Goal: Communication & Community: Ask a question

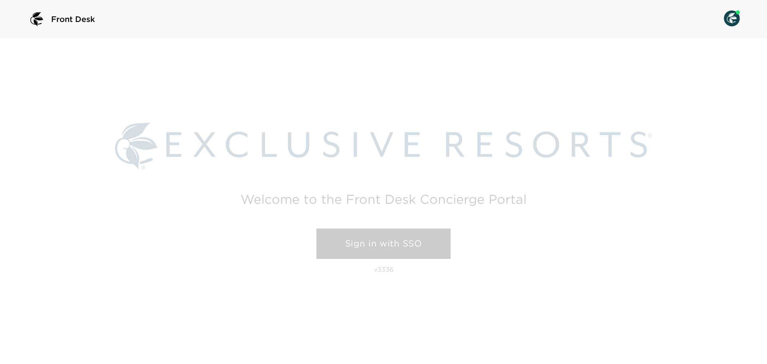
click at [431, 247] on link "Sign in with SSO" at bounding box center [383, 243] width 134 height 30
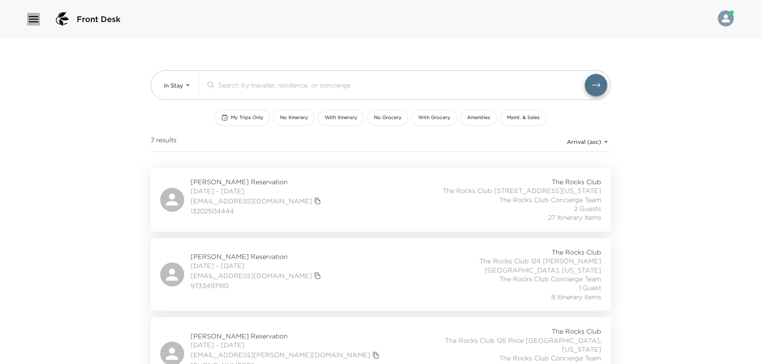
click at [35, 20] on icon "button" at bounding box center [34, 19] width 10 height 6
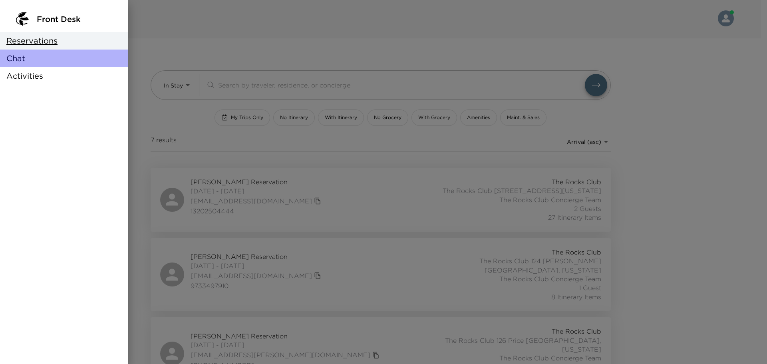
click at [36, 58] on div "Chat" at bounding box center [64, 59] width 128 height 18
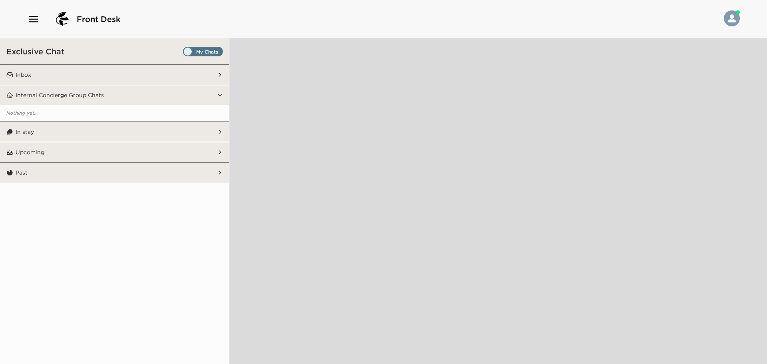
click at [190, 49] on span "Set all destinations" at bounding box center [203, 54] width 40 height 10
click at [184, 53] on input "Set all destinations" at bounding box center [184, 53] width 0 height 0
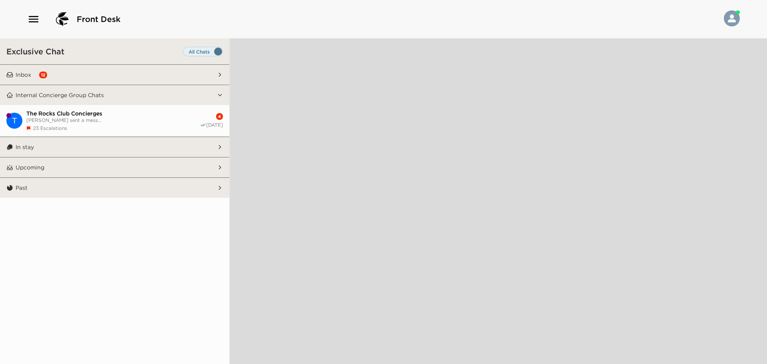
click at [46, 113] on span "The Rocks Club Concierges" at bounding box center [112, 113] width 173 height 7
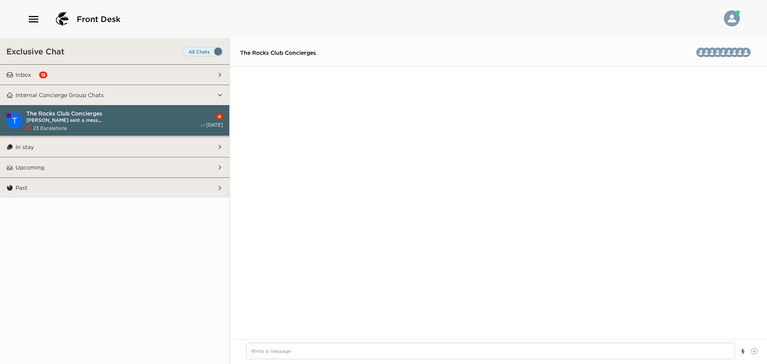
scroll to position [1505, 0]
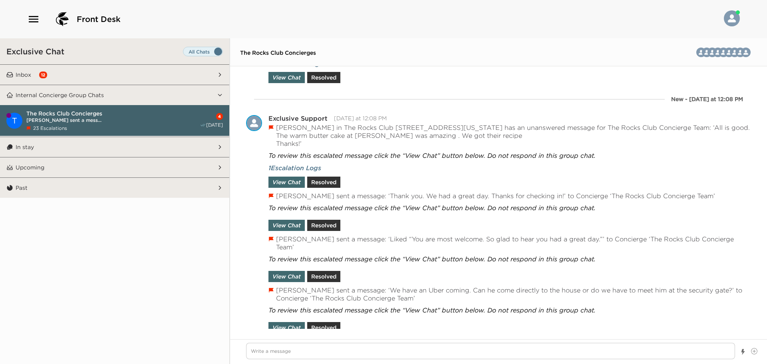
click at [26, 72] on p "Inbox" at bounding box center [24, 74] width 16 height 7
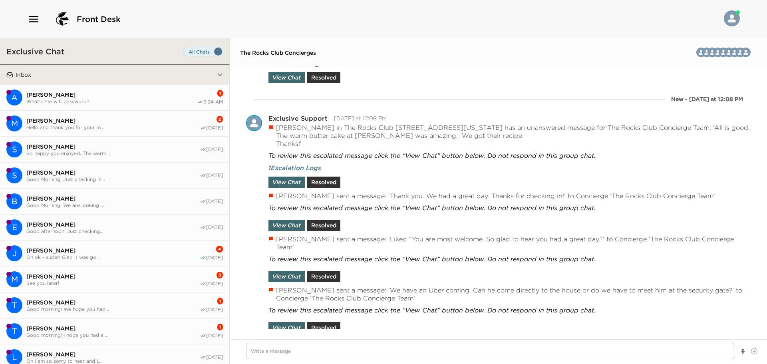
click at [29, 95] on span "[PERSON_NAME]" at bounding box center [111, 94] width 171 height 7
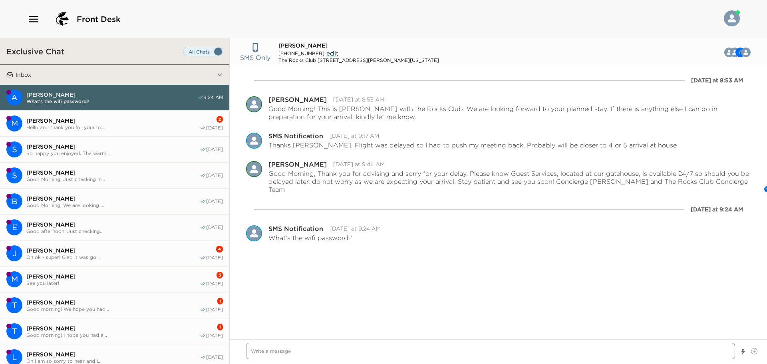
click at [288, 347] on textarea "Write a message" at bounding box center [490, 351] width 489 height 16
type textarea "x"
type textarea "G"
type textarea "x"
type textarea "Go"
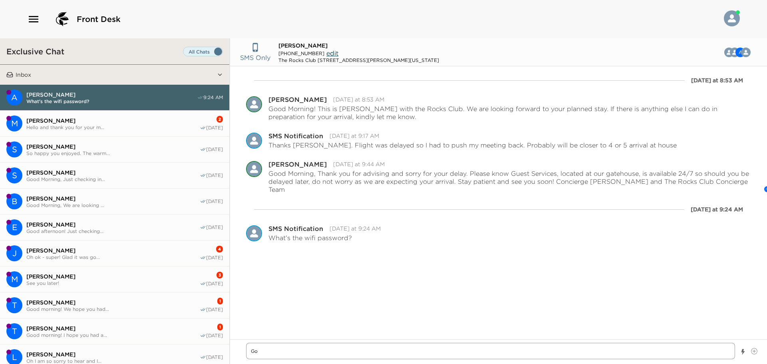
type textarea "x"
type textarea "Goo"
type textarea "x"
type textarea "Good"
type textarea "x"
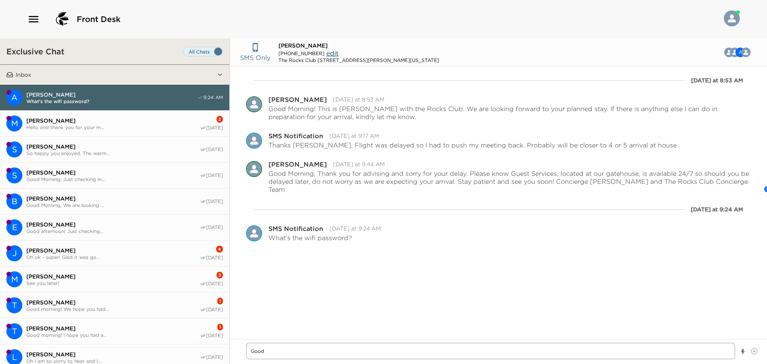
type textarea "Good"
type textarea "x"
type textarea "Good M"
type textarea "x"
type textarea "Good Mo"
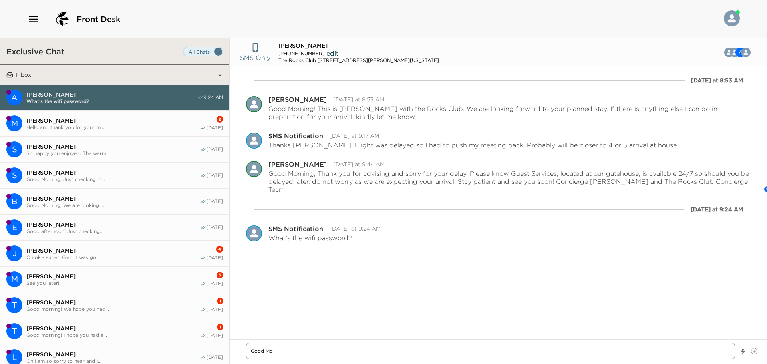
type textarea "x"
type textarea "Good Mor"
type textarea "x"
type textarea "Good Morn"
type textarea "x"
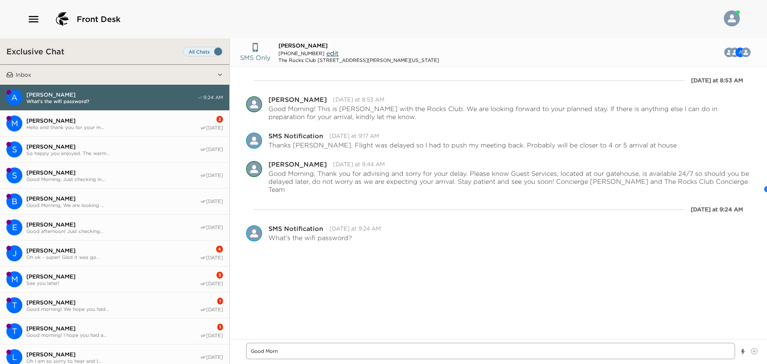
type textarea "Good Morni"
type textarea "x"
type textarea "Good Mornin"
type textarea "x"
type textarea "Good Morning"
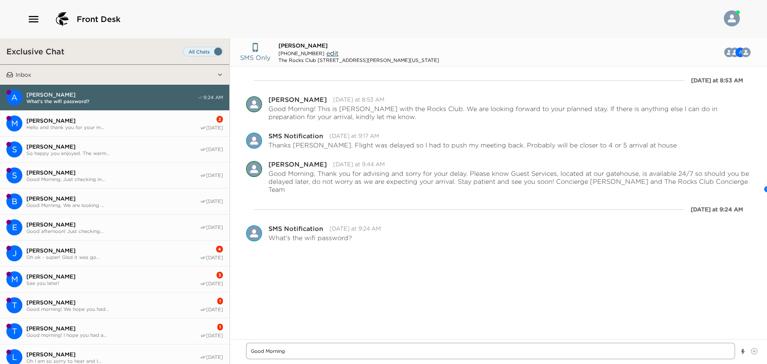
type textarea "x"
type textarea "Good Morning,"
type textarea "x"
type textarea "Good Morning,"
type textarea "x"
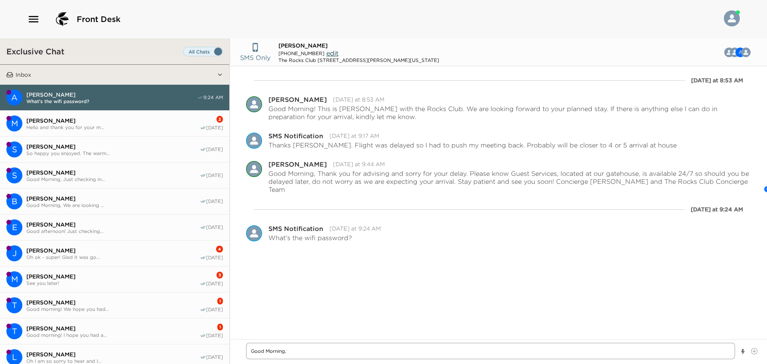
type textarea "Good Morning,"
type textarea "x"
type textarea "Good Morning, Th"
type textarea "x"
type textarea "Good Morning, The"
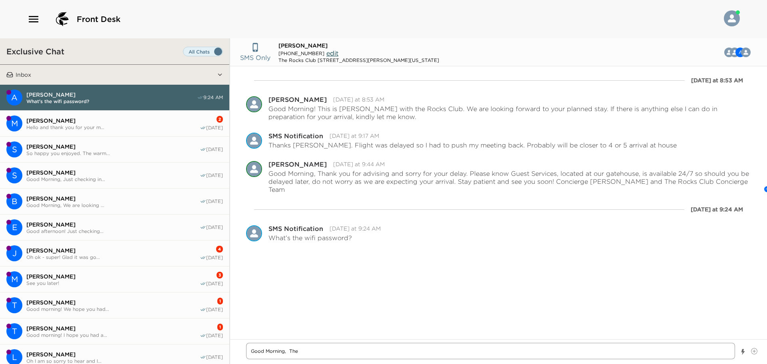
type textarea "x"
type textarea "Good Morning, The"
type textarea "x"
type textarea "Good Morning, The p"
type textarea "x"
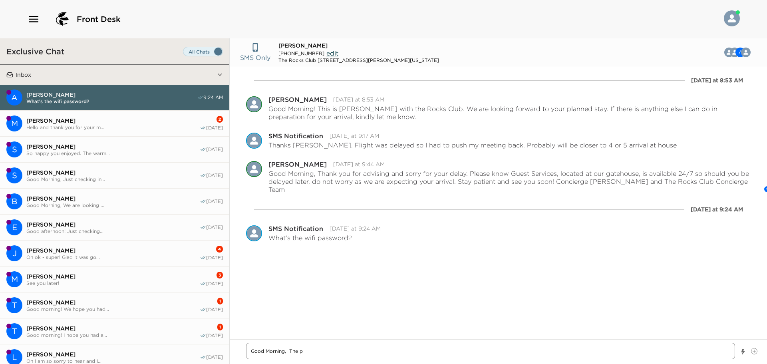
type textarea "Good Morning, The pa"
type textarea "x"
type textarea "Good Morning, The pas"
type textarea "x"
type textarea "Good Morning, The pass"
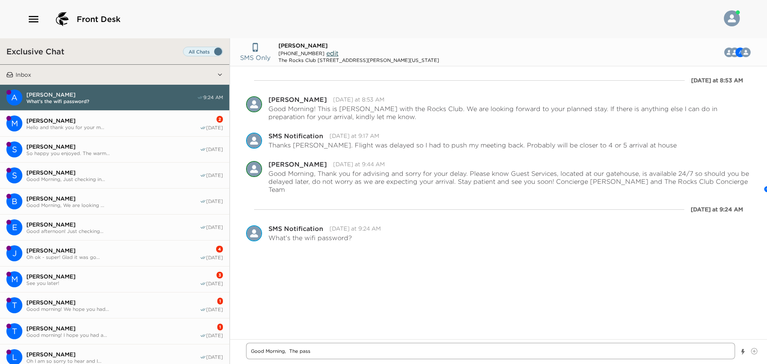
type textarea "x"
type textarea "Good Morning, The passw"
type textarea "x"
type textarea "Good Morning, The passwo"
type textarea "x"
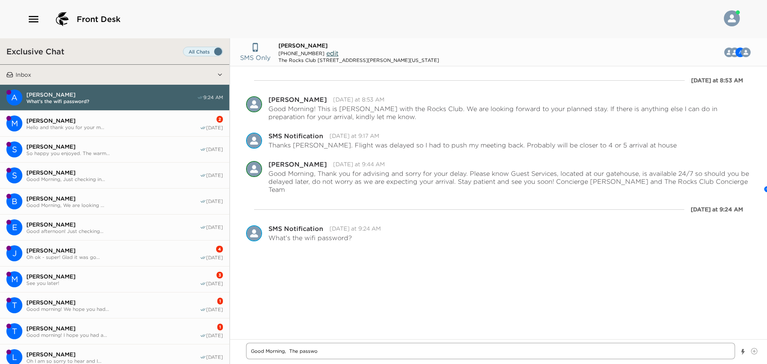
type textarea "Good Morning, The passwor"
type textarea "x"
type textarea "Good Morning, The passwork"
type textarea "x"
type textarea "Good Morning, The passwor"
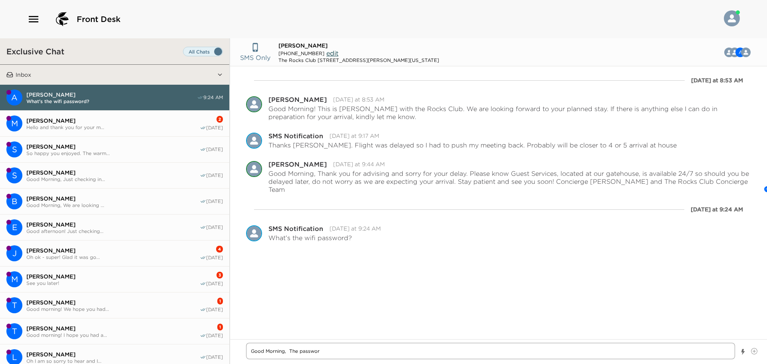
type textarea "x"
type textarea "Good Morning, The password"
type textarea "x"
type textarea "Good Morning, The password"
type textarea "x"
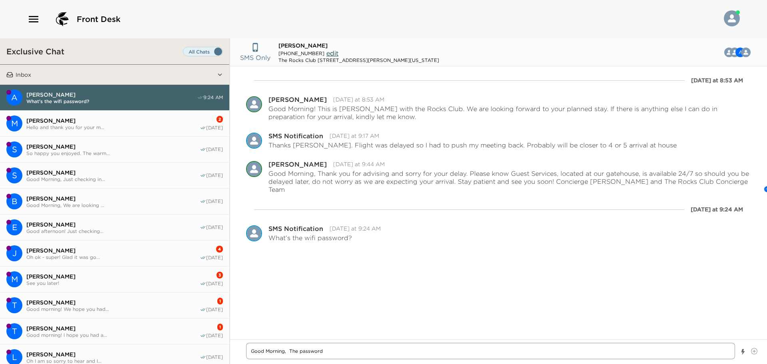
type textarea "Good Morning, The password i"
type textarea "x"
type textarea "Good Morning, The password is"
type textarea "x"
type textarea "Good Morning, The password is"
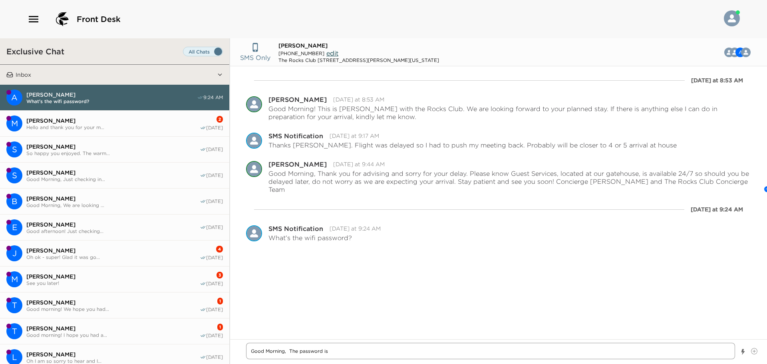
type textarea "x"
type textarea "Good Morning, The password is R"
type textarea "x"
type textarea "Good Morning, The password is Ro"
type textarea "x"
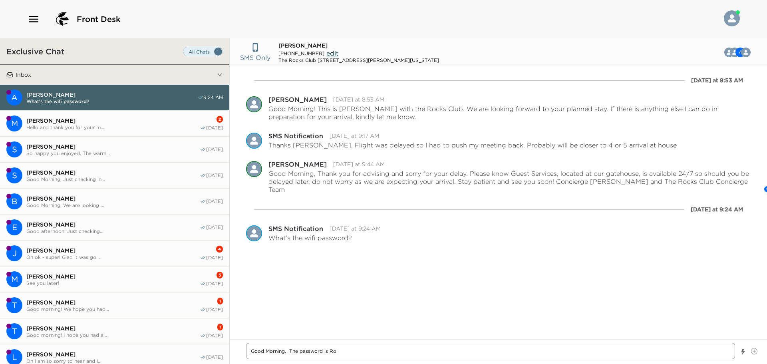
type textarea "Good Morning, The password is Roc"
type textarea "x"
type textarea "Good Morning, The password is Rock"
type textarea "x"
type textarea "Good Morning, The password is Rocks"
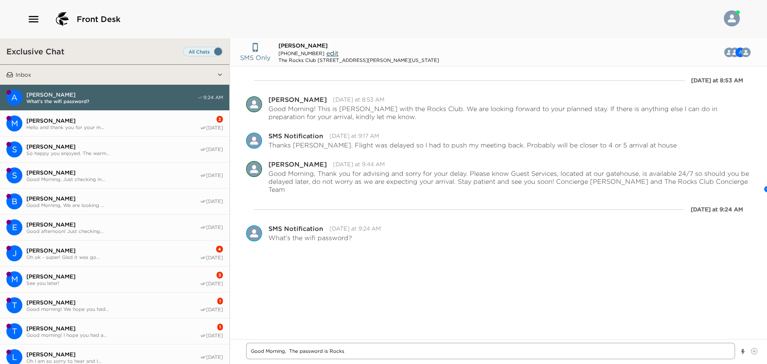
type textarea "x"
type textarea "Good Morning, The password is [SECURITY_DATA]"
type textarea "x"
type textarea "Good Morning, The password is [SECURITY_DATA]"
type textarea "x"
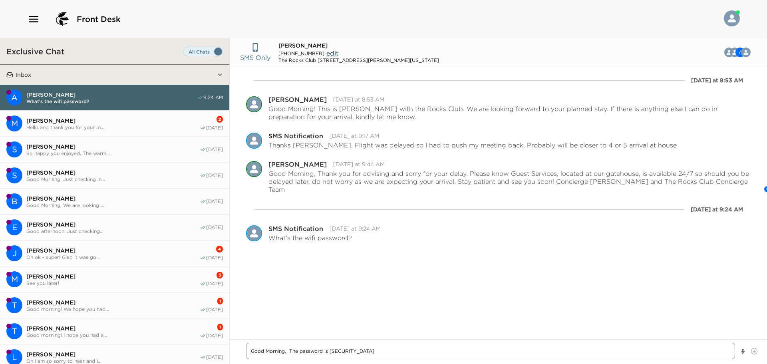
type textarea "Good Morning, The password is [SECURITY_DATA]"
type textarea "x"
type textarea "Good Morning, The password is [SECURITY_DATA]"
type textarea "x"
type textarea "Good Morning, The password is [SECURITY_DATA]"
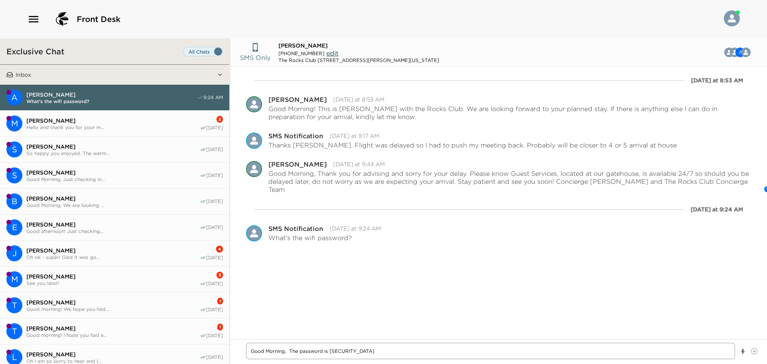
type textarea "x"
type textarea "Good Morning, The password is [SECURITY_DATA] I"
type textarea "x"
type textarea "Good Morning, The password is [SECURITY_DATA] It"
type textarea "x"
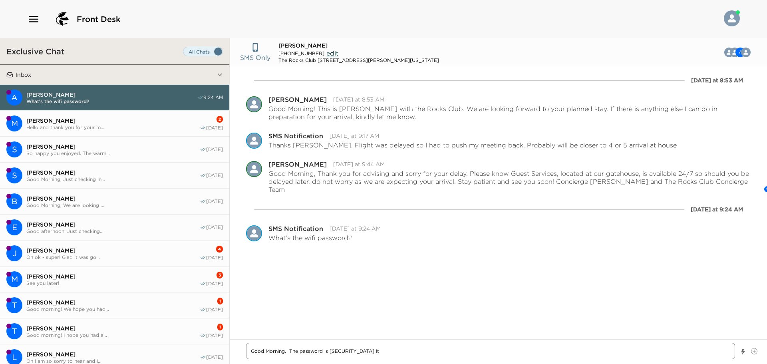
type textarea "Good Morning, The password is [SECURITY_DATA] It"
type textarea "x"
type textarea "Good Morning, The password is [SECURITY_DATA] It s"
type textarea "x"
type textarea "Good Morning, The password is [SECURITY_DATA] It sh"
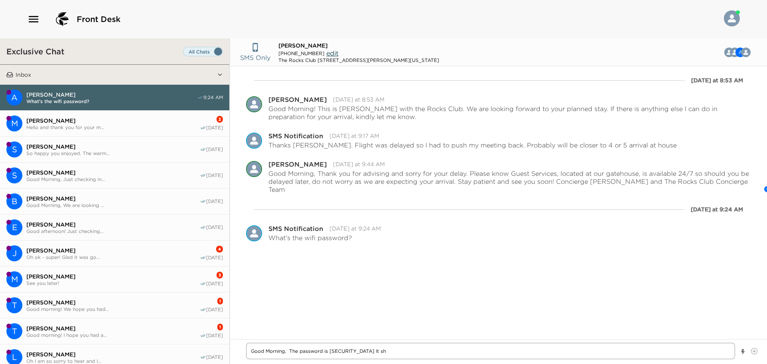
type textarea "x"
type textarea "Good Morning, The password is [SECURITY_DATA] It sho"
type textarea "x"
type textarea "Good Morning, The password is [SECURITY_DATA] It shou"
type textarea "x"
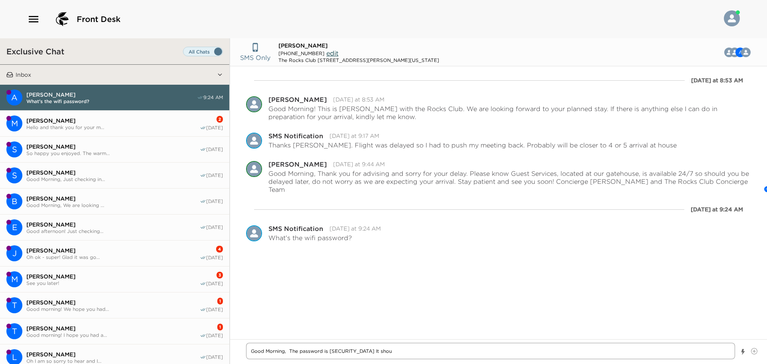
type textarea "Good Morning, The password is [SECURITY_DATA] It shoul"
type textarea "x"
type textarea "Good Morning, The password is [SECURITY_DATA] It should"
type textarea "x"
type textarea "Good Morning, The password is [SECURITY_DATA] It should"
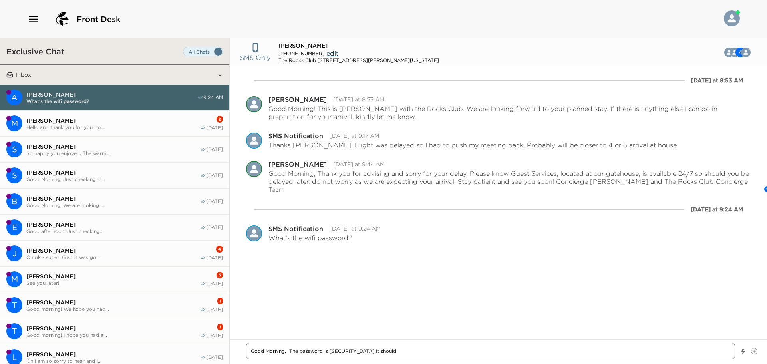
type textarea "x"
type textarea "Good Morning, The password is [SECURITY_DATA] It should b"
type textarea "x"
type textarea "Good Morning, The password is [SECURITY_DATA] It should by"
type textarea "x"
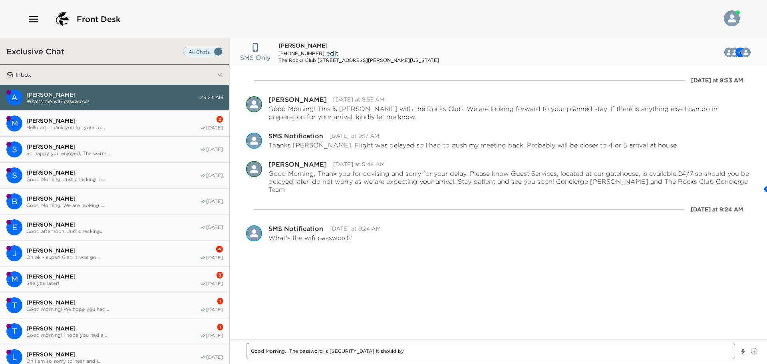
type textarea "Good Morning, The password is [SECURITY_DATA] It should by"
type textarea "x"
type textarea "Good Morning, The password is [SECURITY_DATA] It should by b"
type textarea "x"
type textarea "Good Morning, The password is [SECURITY_DATA] It should by by"
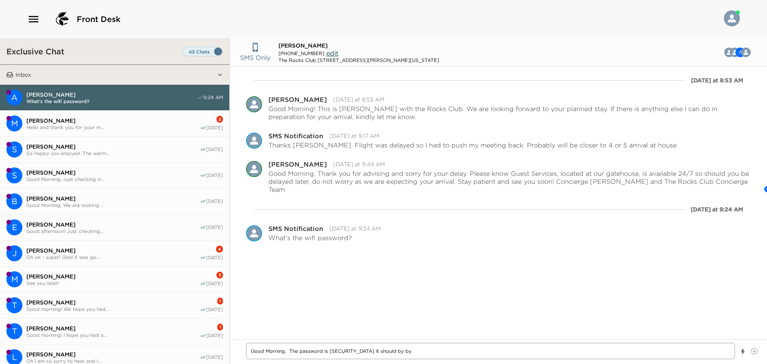
type textarea "x"
type textarea "Good Morning, The password is [SECURITY_DATA] It should by b"
type textarea "x"
type textarea "Good Morning, The password is [SECURITY_DATA] It should by"
type textarea "x"
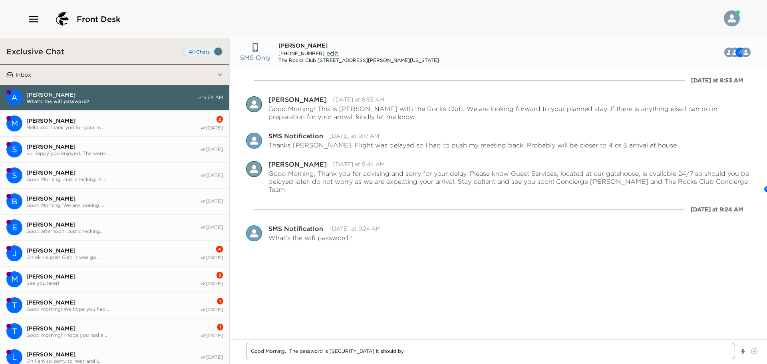
type textarea "Good Morning, The password is [SECURITY_DATA] It should by"
type textarea "x"
type textarea "Good Morning, The password is [SECURITY_DATA] It should b"
type textarea "x"
type textarea "Good Morning, The password is [SECURITY_DATA] It should be"
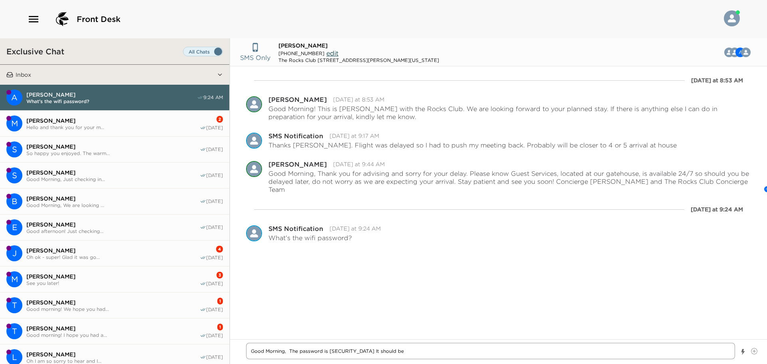
type textarea "x"
type textarea "Good Morning, The password is [SECURITY_DATA] It should be"
type textarea "x"
type textarea "Good Morning, The password is [SECURITY_DATA] It should be i"
type textarea "x"
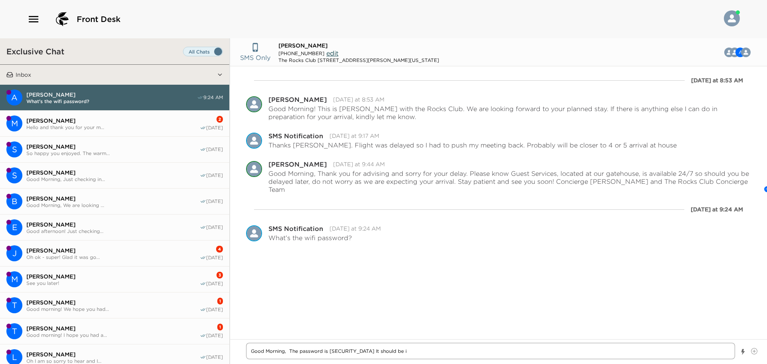
type textarea "Good Morning, The password is [SECURITY_DATA] It should be in"
type textarea "x"
type textarea "Good Morning, The password is [SECURITY_DATA] It should be i"
type textarea "x"
type textarea "Good Morning, The password is [SECURITY_DATA] It should be"
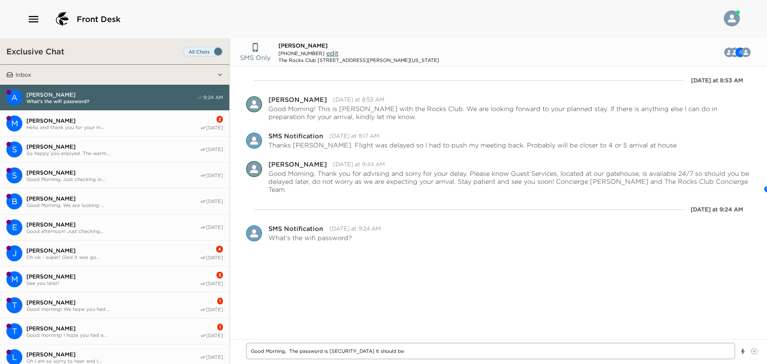
type textarea "x"
type textarea "Good Morning, The password is [SECURITY_DATA] It should be b"
type textarea "x"
type textarea "Good Morning, The password is [SECURITY_DATA] It should be by"
type textarea "x"
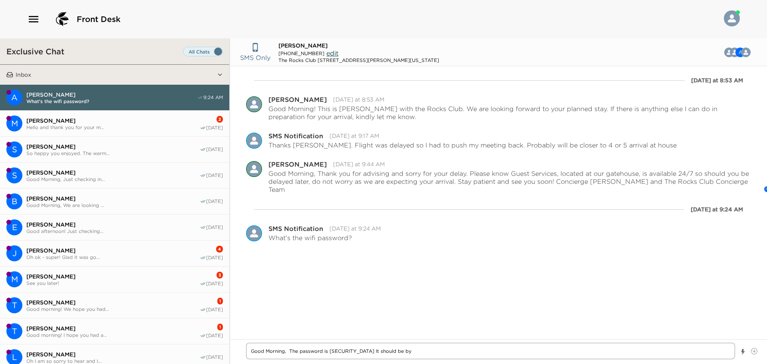
type textarea "Good Morning, The password is [SECURITY_DATA] It should be by"
type textarea "x"
type textarea "Good Morning, The password is [SECURITY_DATA] It should be by y"
type textarea "x"
type textarea "Good Morning, The password is [SECURITY_DATA] It should be by yo"
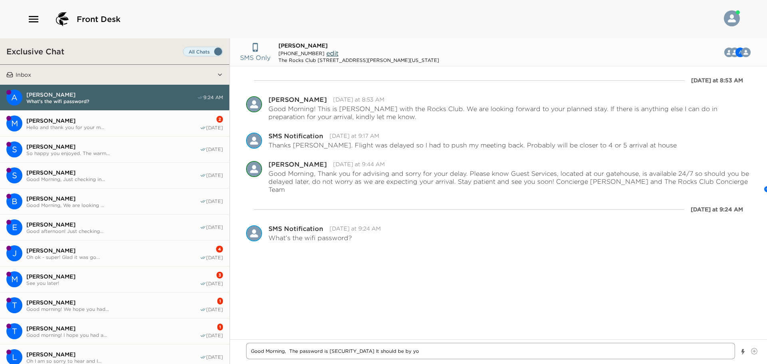
type textarea "x"
type textarea "Good Morning, The password is [SECURITY_DATA] It should be by you"
type textarea "x"
type textarea "Good Morning, The password is [SECURITY_DATA] It should be by your"
type textarea "x"
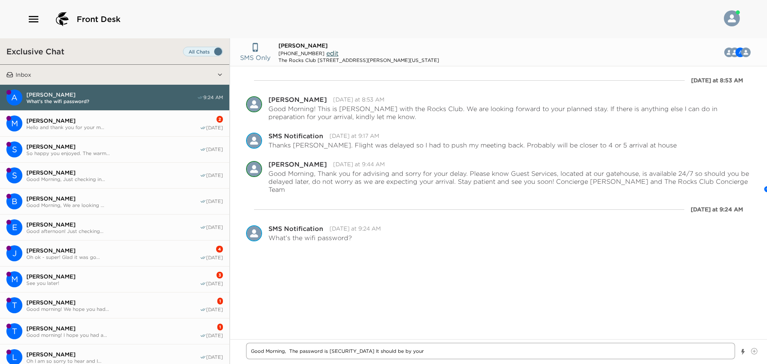
type textarea "Good Morning, The password is [SECURITY_DATA] It should be by your"
type textarea "x"
type textarea "Good Morning, The password is [SECURITY_DATA] It should be by your p"
type textarea "x"
type textarea "Good Morning, The password is [SECURITY_DATA] It should be by your ph"
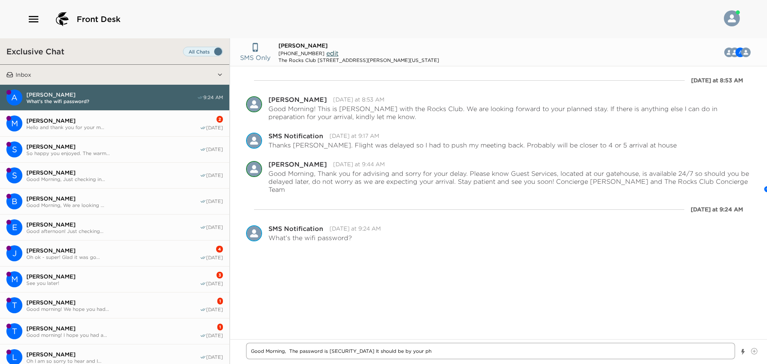
type textarea "x"
type textarea "Good Morning, The password is [SECURITY_DATA] It should be by your pho"
type textarea "x"
type textarea "Good Morning, The password is [SECURITY_DATA] It should be by your phon"
type textarea "x"
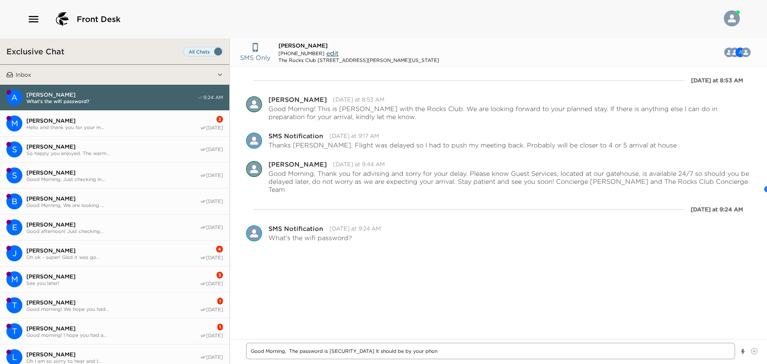
type textarea "Good Morning, The password is [SECURITY_DATA] It should be by your phone"
type textarea "x"
type textarea "Good Morning, The password is [SECURITY_DATA] It should be by your phone"
type textarea "x"
type textarea "Good Morning, The password is [SECURITY_DATA] It should be by your phone i"
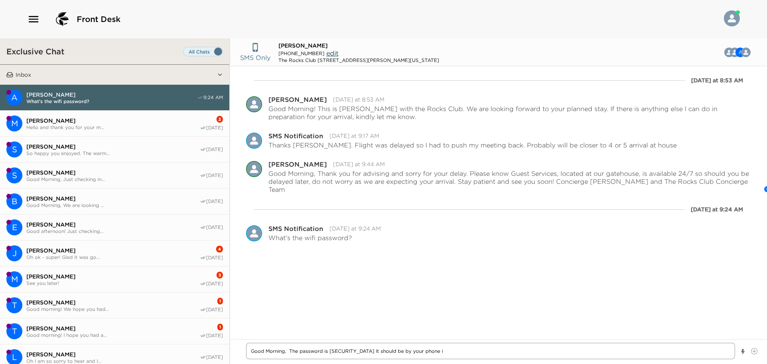
type textarea "x"
type textarea "Good Morning, The password is [SECURITY_DATA] It should be by your phone in"
type textarea "x"
type textarea "Good Morning, The password is [SECURITY_DATA] It should be by your phone inf"
type textarea "x"
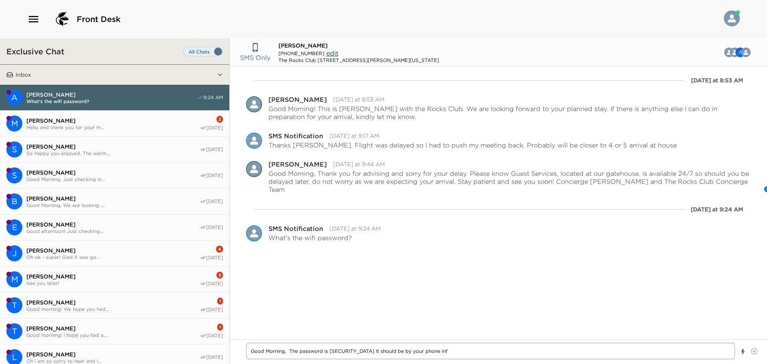
type textarea "Good Morning, The password is [SECURITY_DATA] It should be by your phone info"
type textarea "x"
type textarea "Good Morning, The password is [SECURITY_DATA] It should be by your phone infor"
type textarea "x"
type textarea "Good Morning, The password is [SECURITY_DATA] It should be by your phone inform"
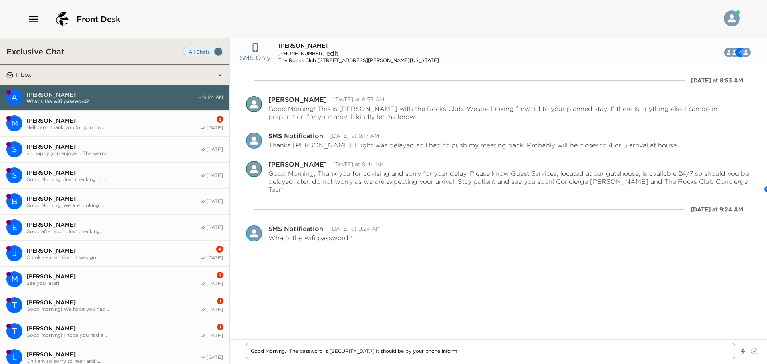
type textarea "x"
type textarea "Good Morning, The password is [SECURITY_DATA] It should be by your phone informa"
type textarea "x"
type textarea "Good Morning, The password is [SECURITY_DATA] It should be by your phone inform…"
type textarea "x"
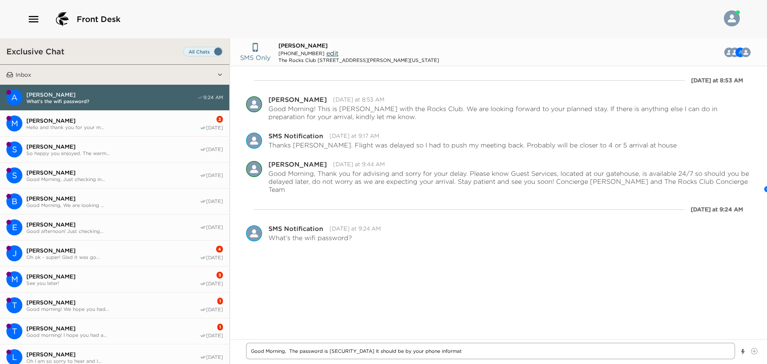
type textarea "Good Morning, The password is [SECURITY_DATA] It should be by your phone inform…"
type textarea "x"
type textarea "Good Morning, The password is [SECURITY_DATA] It should be by your phone inform…"
type textarea "x"
type textarea "Good Morning, The password is [SECURITY_DATA] It should be by your phone inform…"
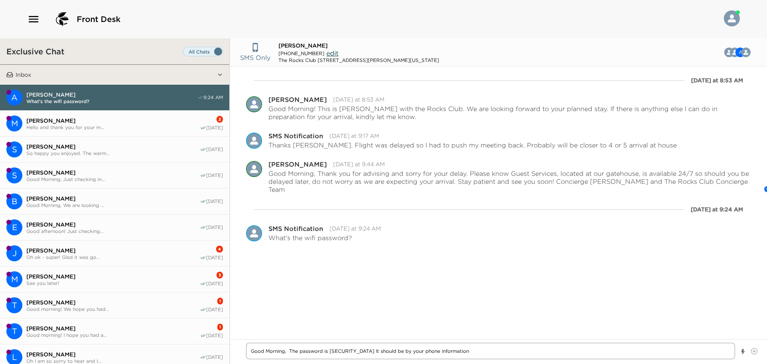
type textarea "x"
type textarea "Good Morning, The password is [SECURITY_DATA] It should be by your phone inform…"
type textarea "x"
type textarea "Good Morning, The password is [SECURITY_DATA] It should be by your phone inform…"
type textarea "x"
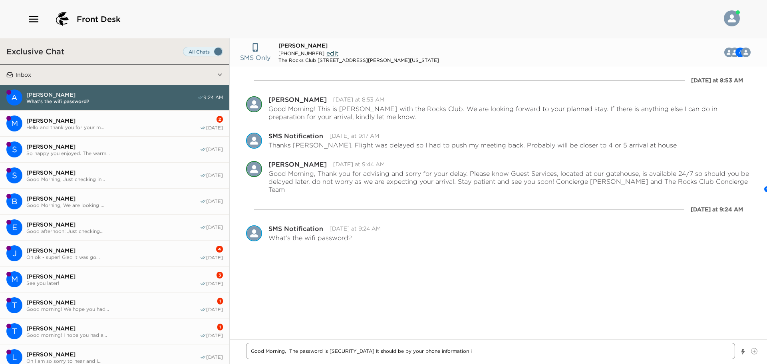
type textarea "Good Morning, The password is [SECURITY_DATA] It should be by your phone inform…"
type textarea "x"
type textarea "Good Morning, The password is [SECURITY_DATA] It should be by your phone inform…"
type textarea "x"
type textarea "Good Morning, The password is [SECURITY_DATA] It should be by your phone inform…"
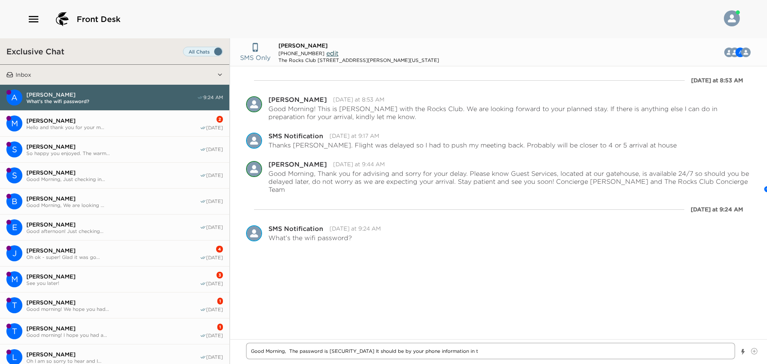
type textarea "x"
type textarea "Good Morning, The password is [SECURITY_DATA] It should be by your phone inform…"
type textarea "x"
type textarea "Good Morning, The password is [SECURITY_DATA] It should be by your phone inform…"
type textarea "x"
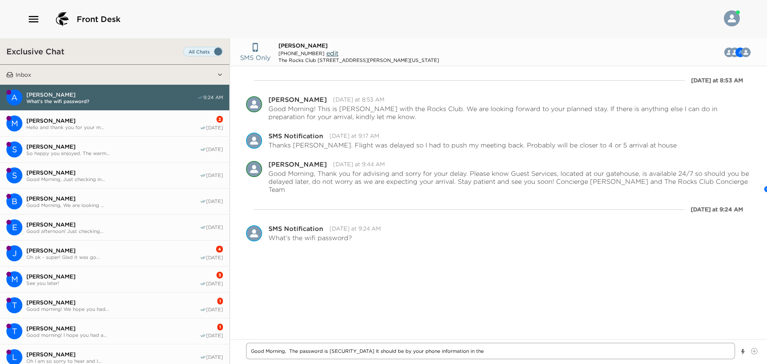
type textarea "Good Morning, The password is [SECURITY_DATA] It should be by your phone inform…"
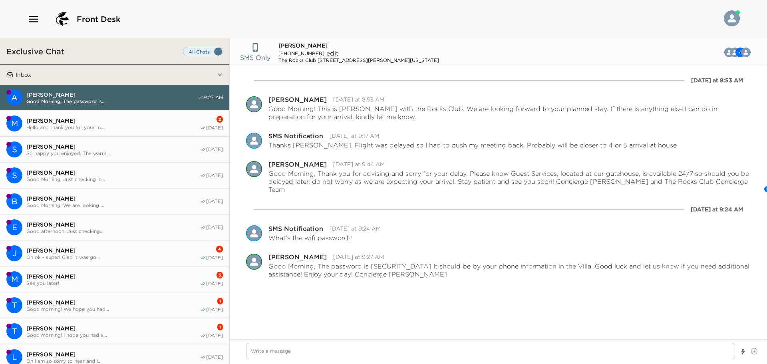
click at [93, 126] on span "Hello and thank you for your m..." at bounding box center [112, 127] width 173 height 6
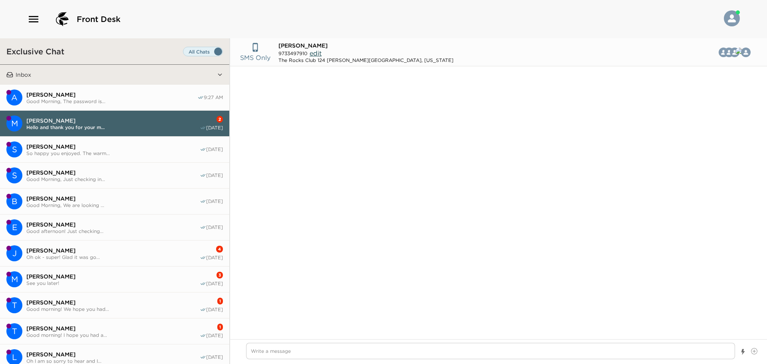
scroll to position [690, 0]
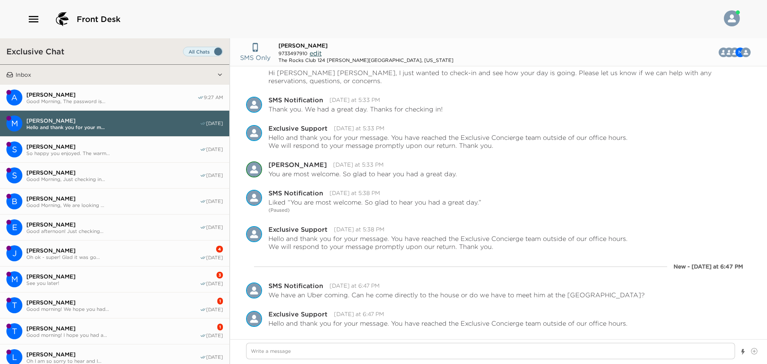
click at [60, 96] on span "[PERSON_NAME]" at bounding box center [111, 94] width 171 height 7
